Goal: Transaction & Acquisition: Subscribe to service/newsletter

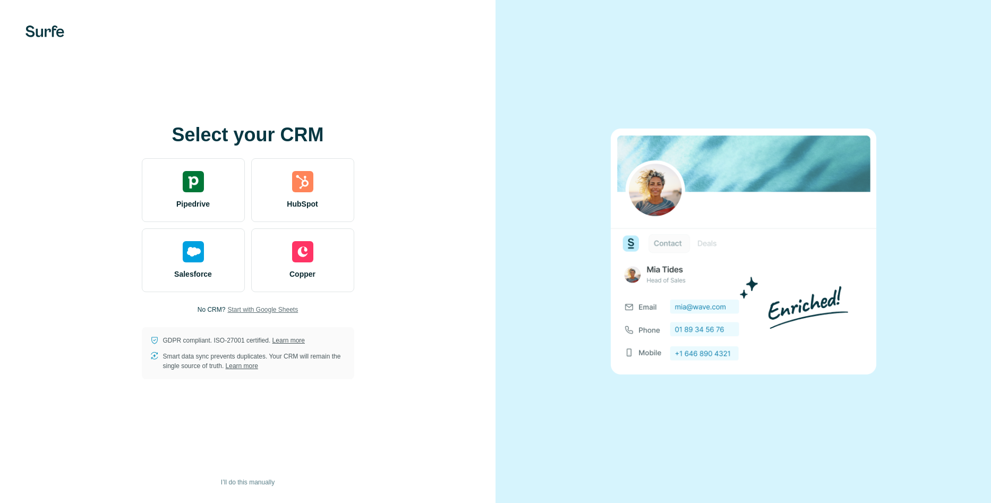
click at [267, 312] on span "Start with Google Sheets" at bounding box center [262, 310] width 71 height 10
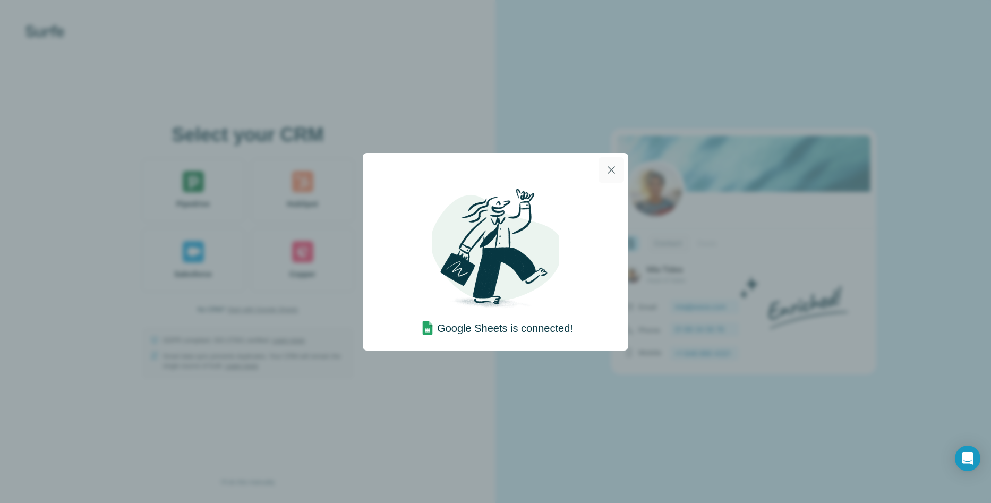
click at [611, 166] on icon "button" at bounding box center [611, 170] width 13 height 13
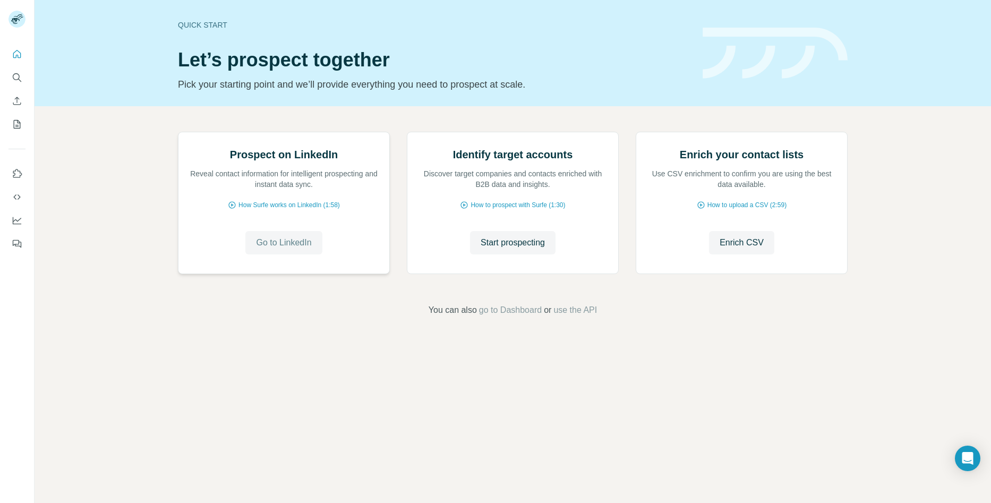
click at [294, 249] on span "Go to LinkedIn" at bounding box center [283, 242] width 55 height 13
